Goal: Task Accomplishment & Management: Use online tool/utility

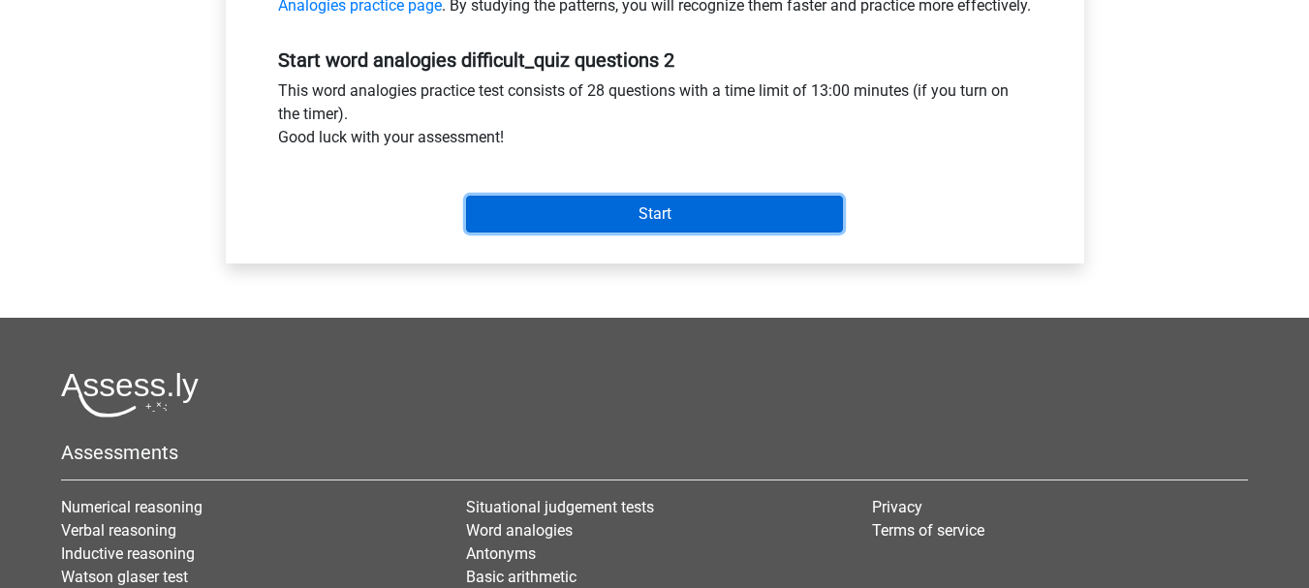
click at [623, 229] on input "Start" at bounding box center [654, 214] width 377 height 37
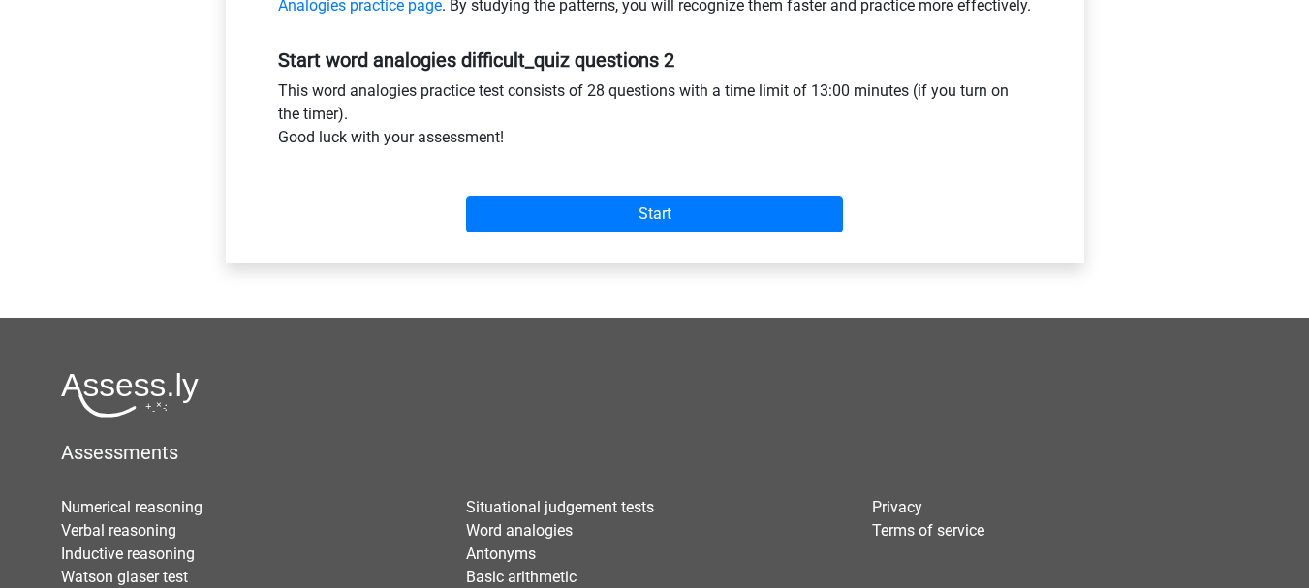
scroll to position [486, 0]
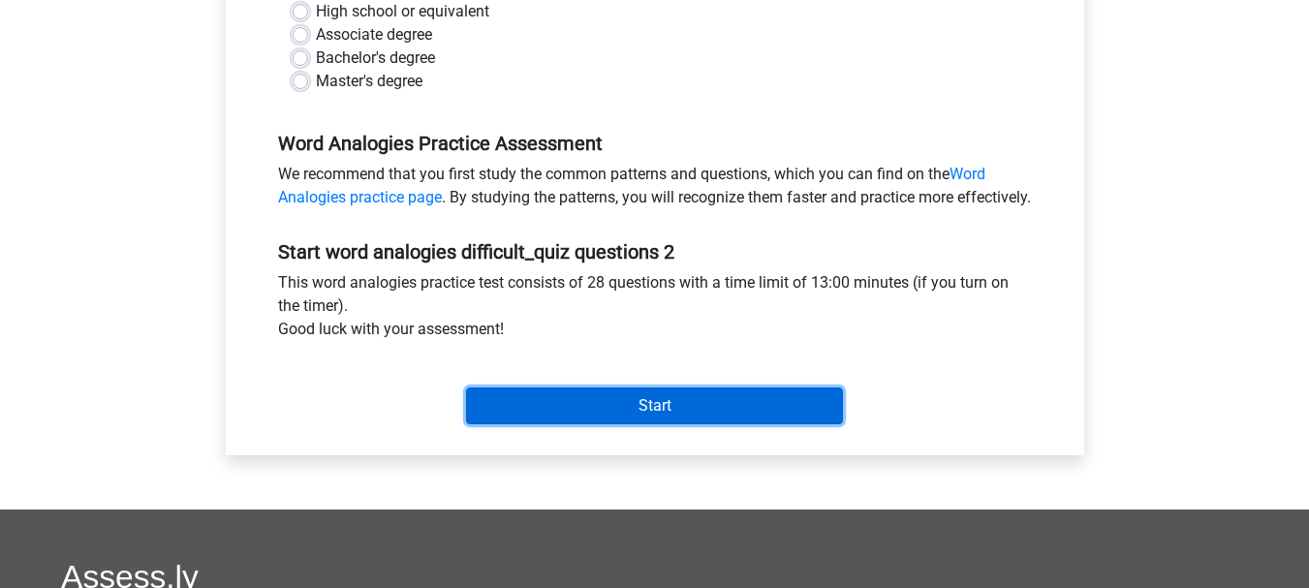
click at [635, 424] on input "Start" at bounding box center [654, 405] width 377 height 37
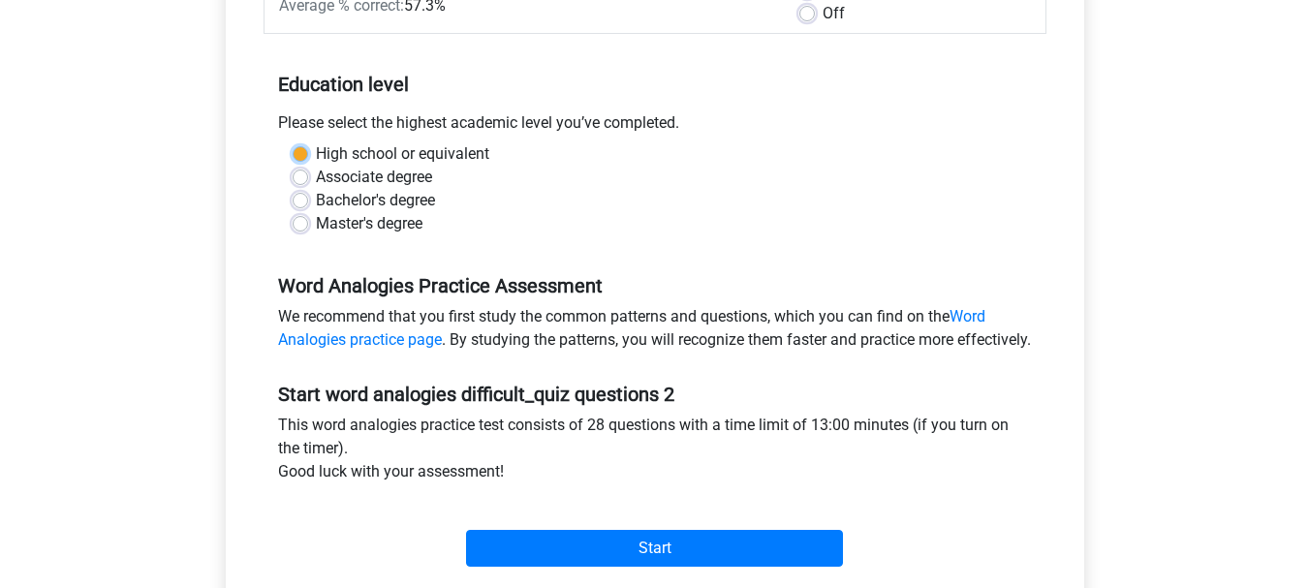
scroll to position [196, 0]
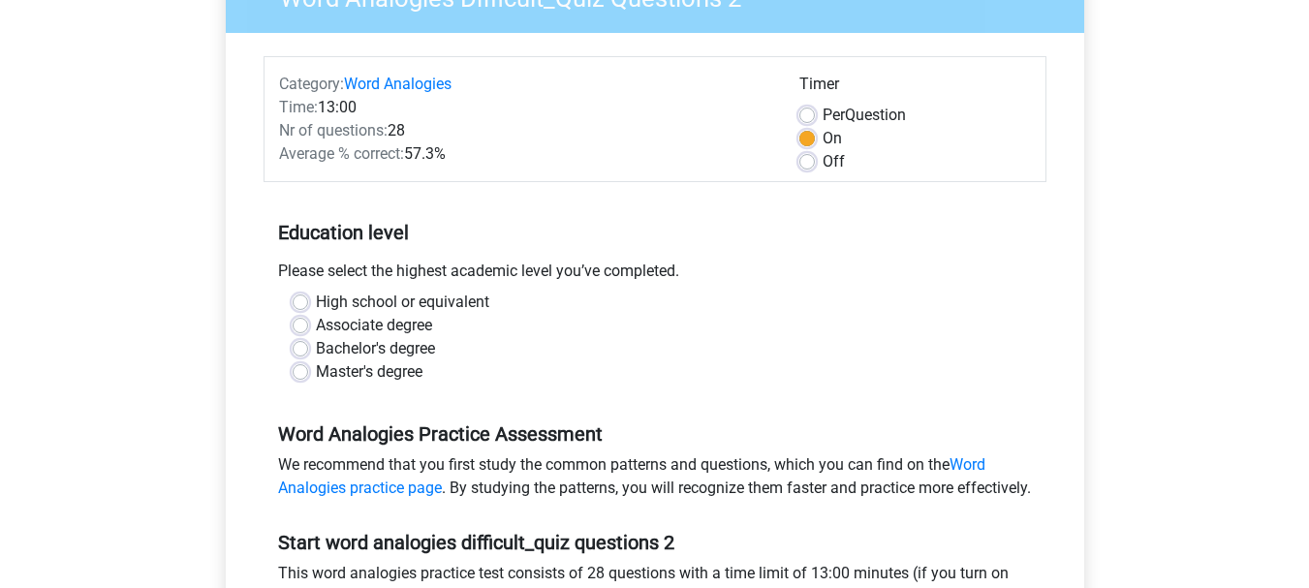
click at [462, 347] on div "Bachelor's degree" at bounding box center [655, 348] width 725 height 23
click at [387, 370] on label "Master's degree" at bounding box center [369, 371] width 107 height 23
click at [308, 370] on input "Master's degree" at bounding box center [300, 369] width 15 height 19
radio input "true"
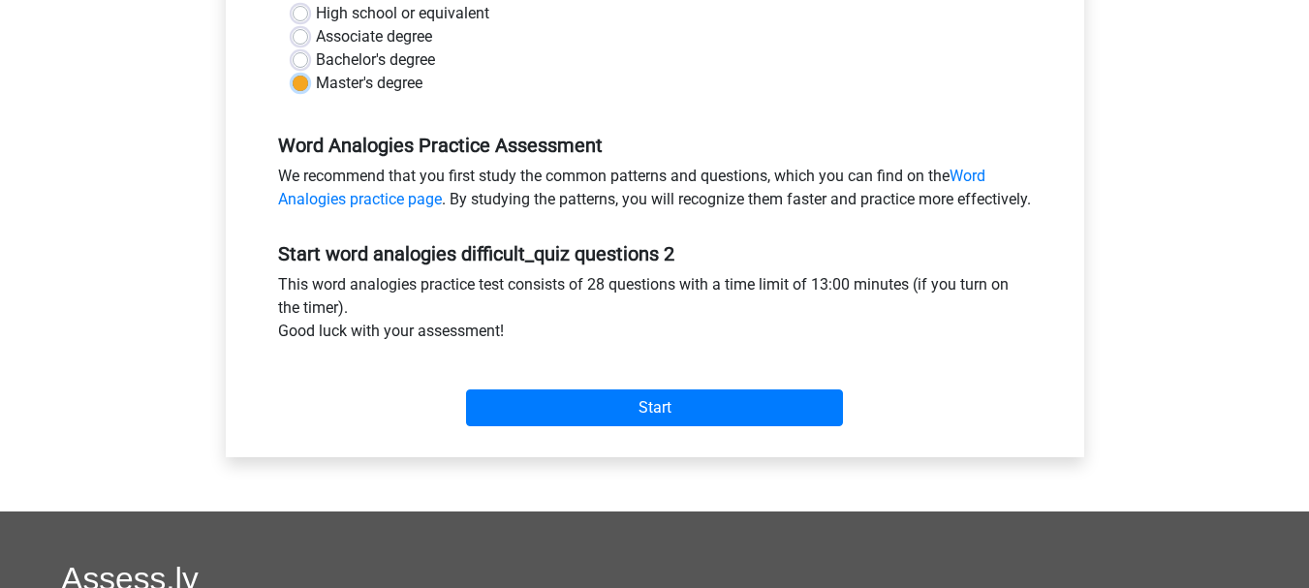
scroll to position [486, 0]
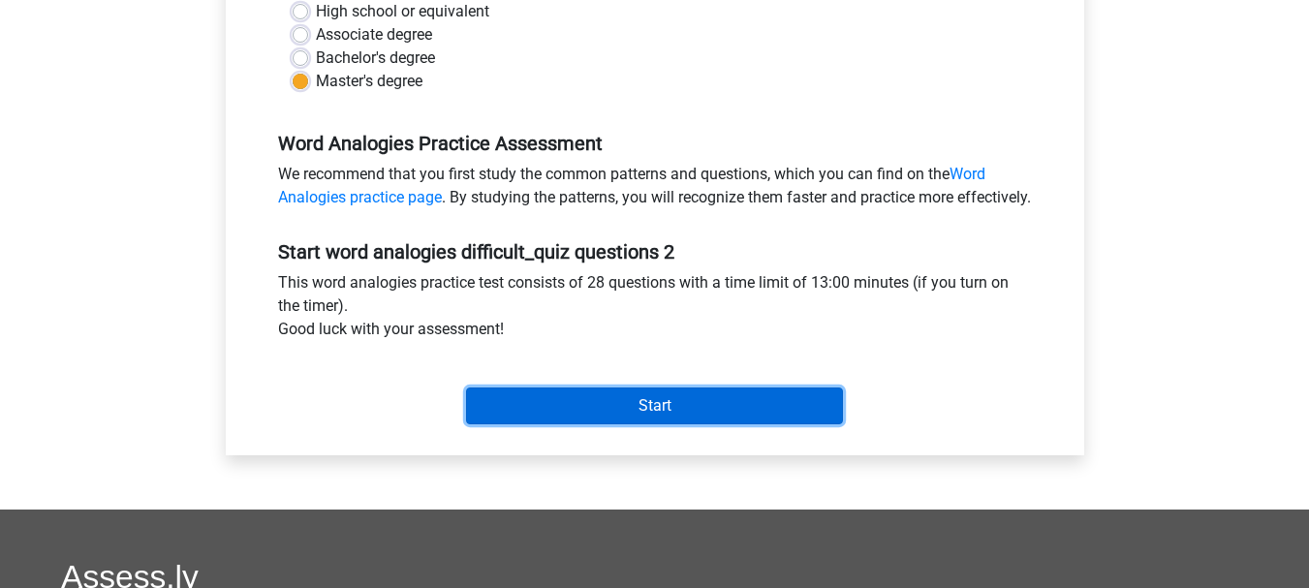
click at [592, 424] on input "Start" at bounding box center [654, 405] width 377 height 37
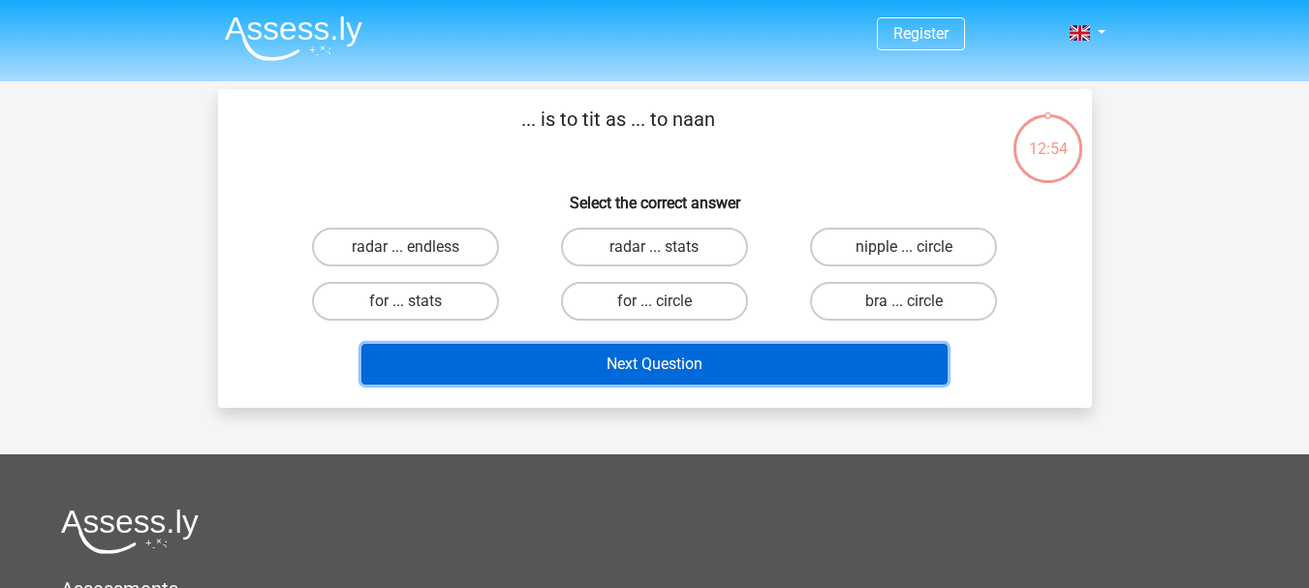
click at [671, 359] on button "Next Question" at bounding box center [654, 364] width 586 height 41
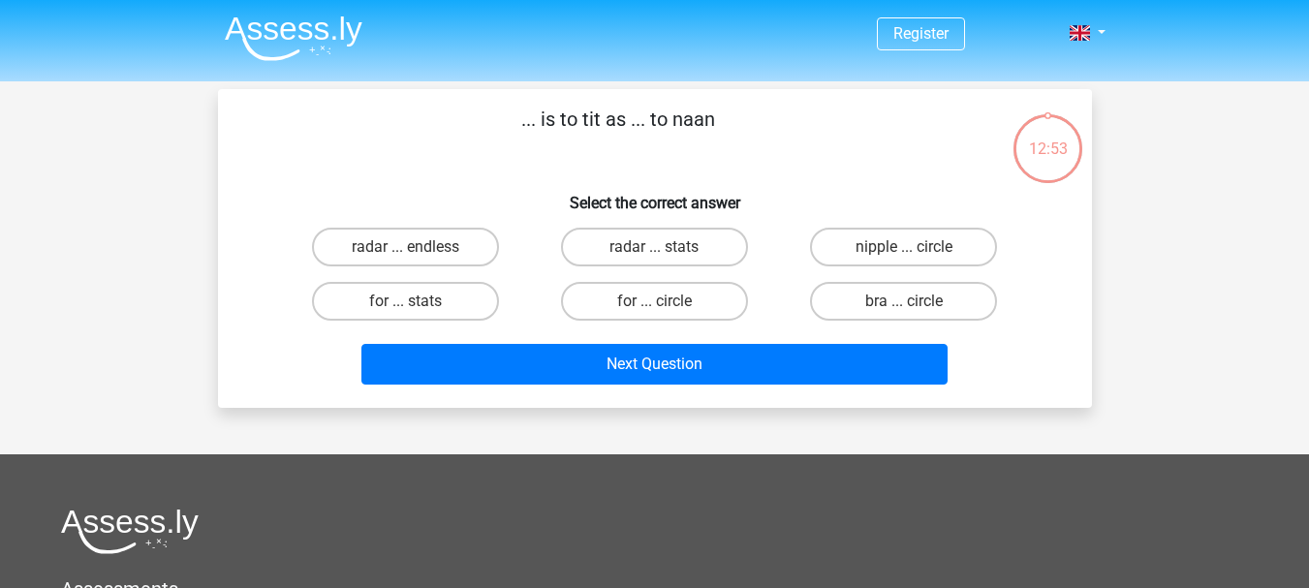
click at [412, 252] on input "radar ... endless" at bounding box center [411, 253] width 13 height 13
radio input "true"
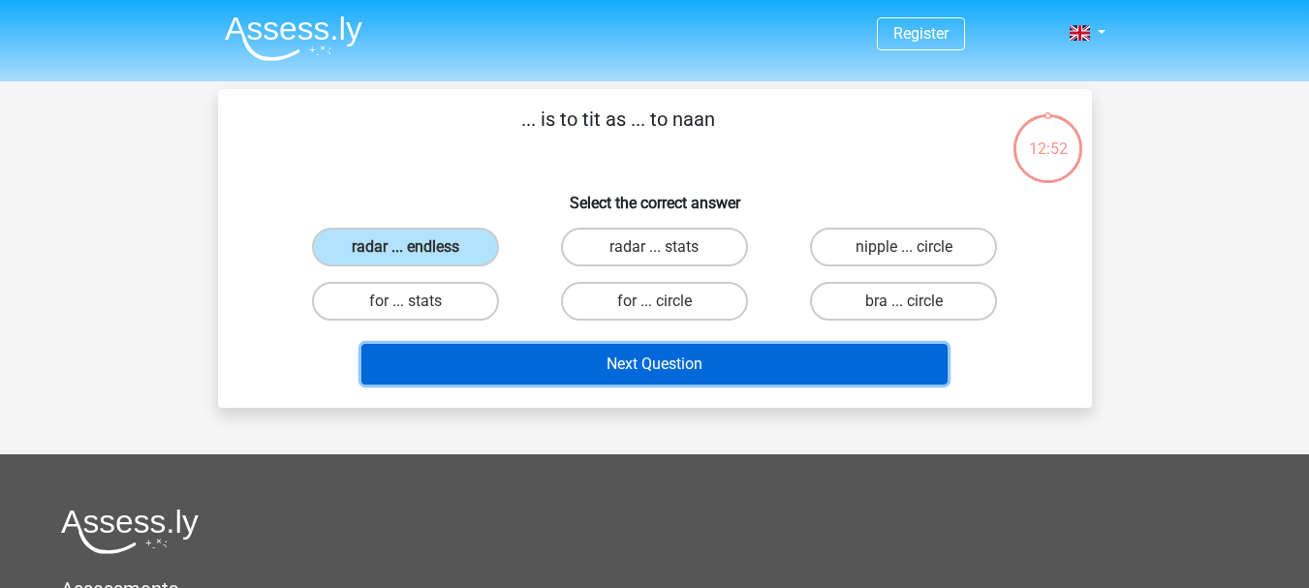
click at [627, 384] on button "Next Question" at bounding box center [654, 364] width 586 height 41
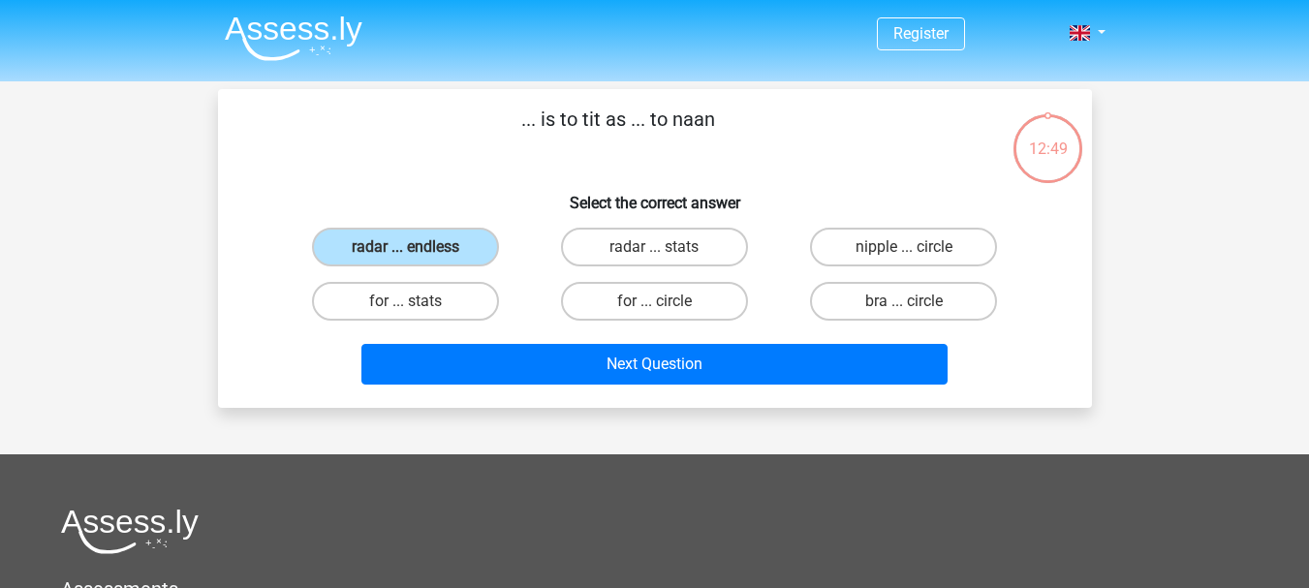
click at [601, 247] on label "radar ... stats" at bounding box center [654, 247] width 187 height 39
click at [654, 247] on input "radar ... stats" at bounding box center [660, 253] width 13 height 13
radio input "true"
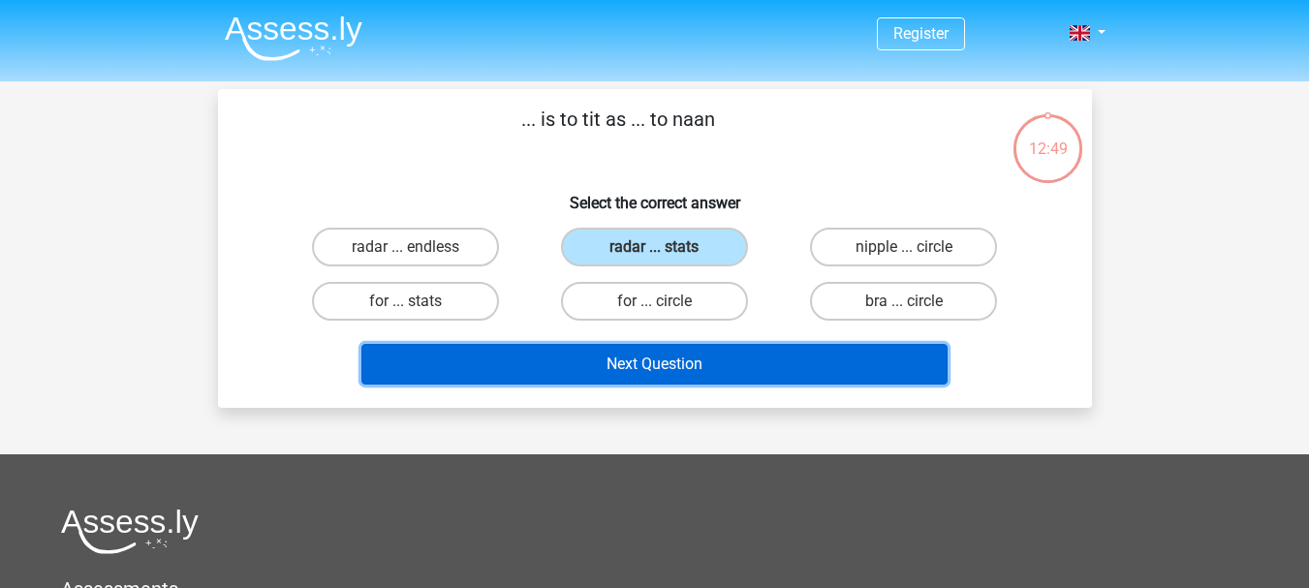
click at [627, 353] on button "Next Question" at bounding box center [654, 364] width 586 height 41
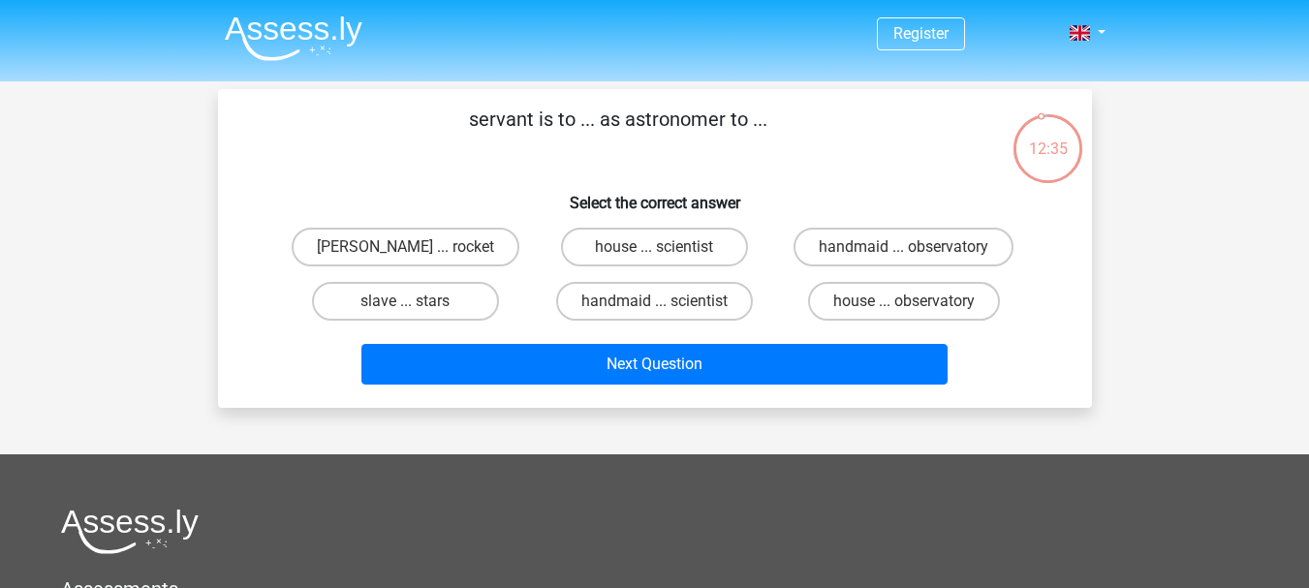
click at [672, 338] on div "Next Question" at bounding box center [655, 360] width 812 height 64
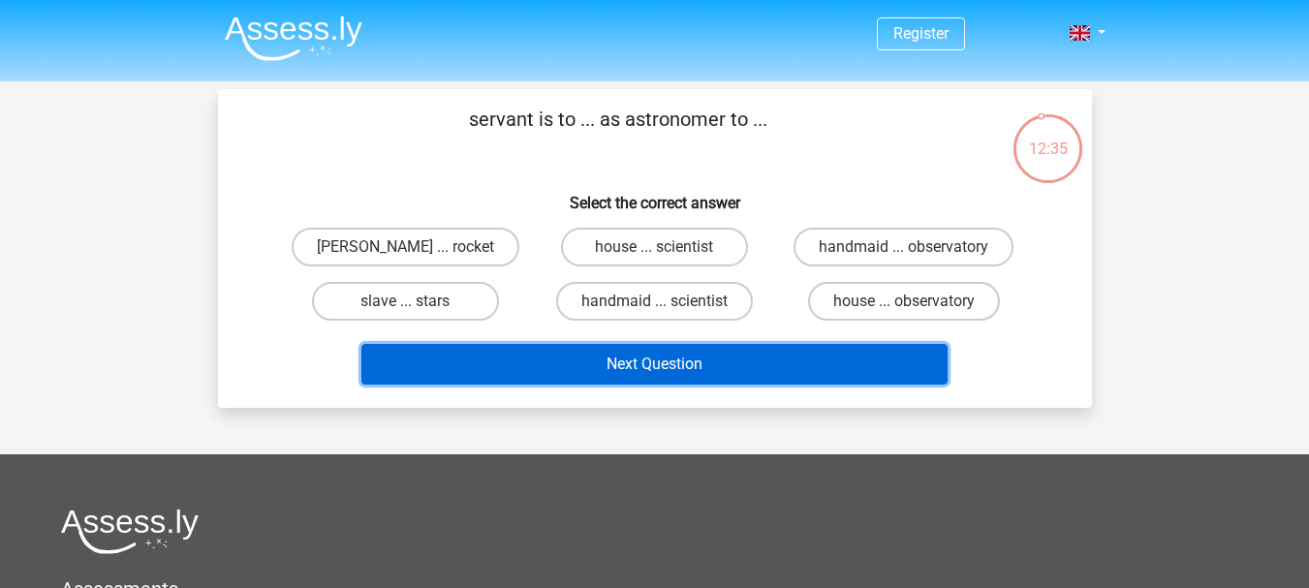
click at [679, 362] on button "Next Question" at bounding box center [654, 364] width 586 height 41
